Goal: Task Accomplishment & Management: Use online tool/utility

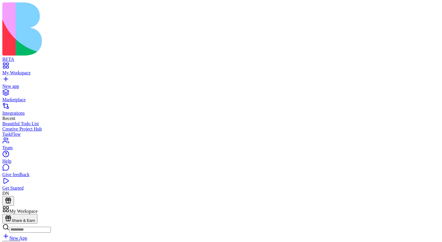
click at [20, 240] on button "Launch" at bounding box center [11, 243] width 18 height 6
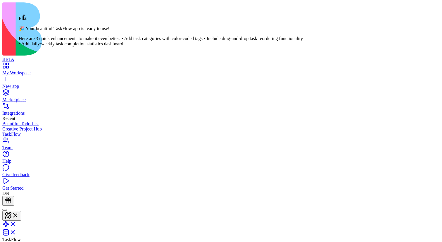
click at [5, 209] on div at bounding box center [5, 209] width 0 height 0
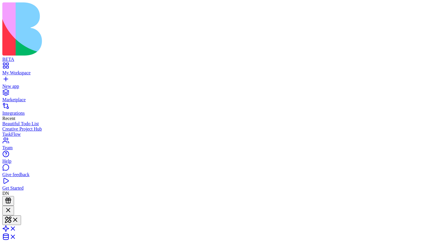
type textarea "**********"
